Goal: Task Accomplishment & Management: Manage account settings

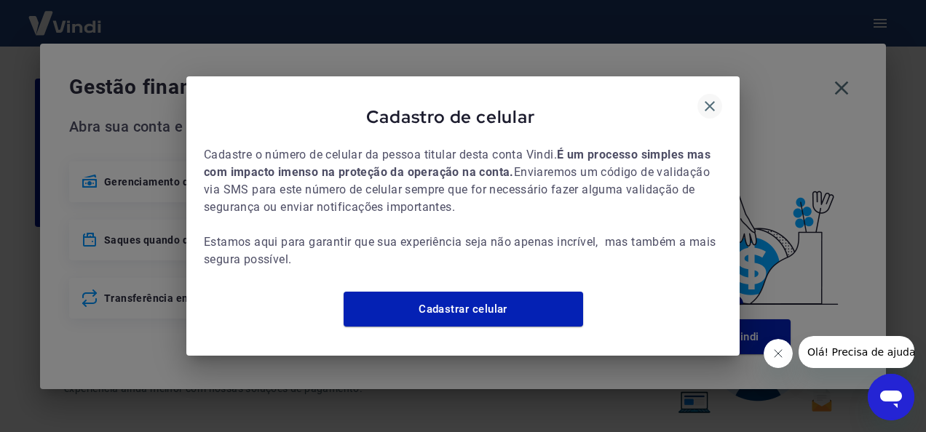
drag, startPoint x: 768, startPoint y: 51, endPoint x: 707, endPoint y: 100, distance: 78.6
click at [707, 100] on div "Cadastro de celular Cadastre o número de celular da pessoa titular desta conta …" at bounding box center [463, 216] width 926 height 432
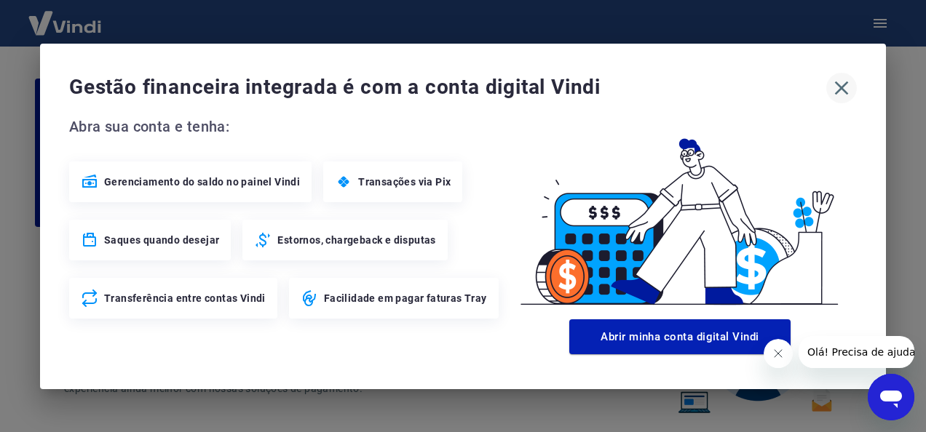
click at [846, 87] on icon "button" at bounding box center [841, 87] width 23 height 23
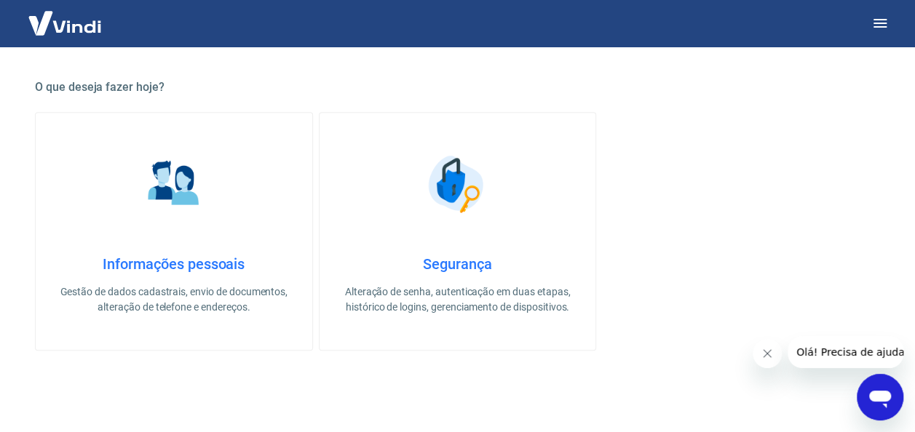
scroll to position [396, 0]
click at [227, 295] on p "Gestão de dados cadastrais, envio de documentos, alteração de telefone e endere…" at bounding box center [174, 299] width 230 height 31
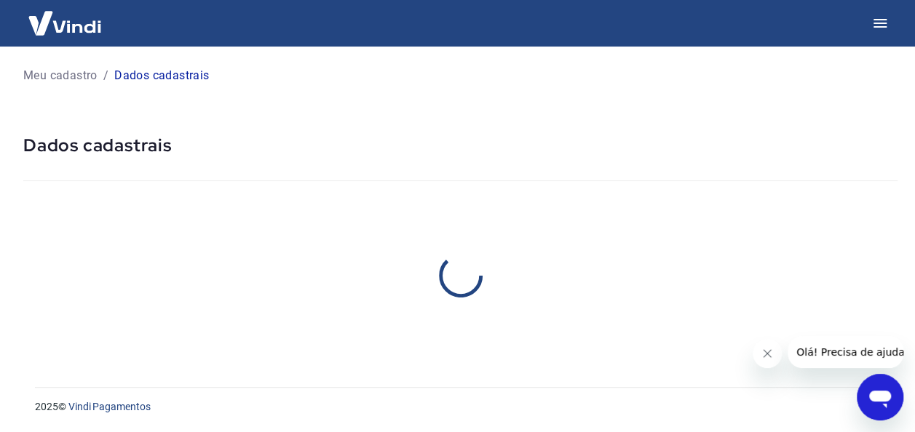
select select "SP"
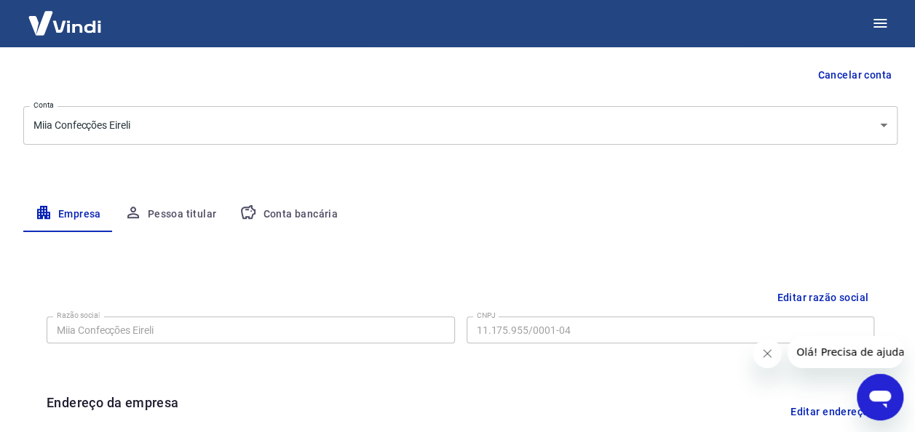
scroll to position [138, 0]
click at [652, 202] on div "Empresa Pessoa titular Conta bancária" at bounding box center [460, 213] width 874 height 35
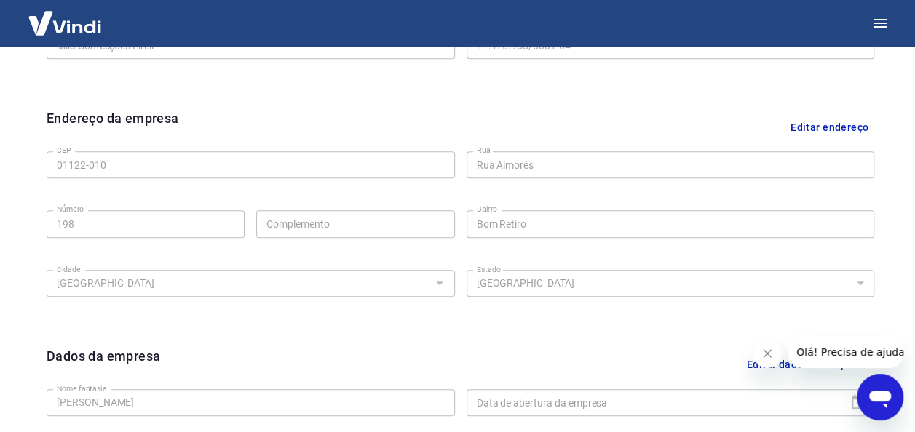
scroll to position [0, 0]
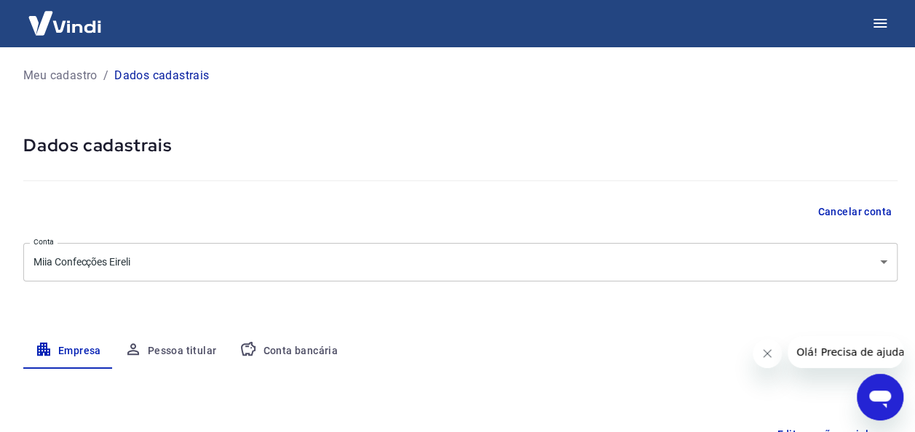
drag, startPoint x: 1, startPoint y: 327, endPoint x: 439, endPoint y: 383, distance: 440.9
click at [439, 383] on main "Meu cadastro / Dados cadastrais Dados cadastrais Cancelar conta Conta Miia Conf…" at bounding box center [457, 240] width 915 height 386
